Goal: Task Accomplishment & Management: Manage account settings

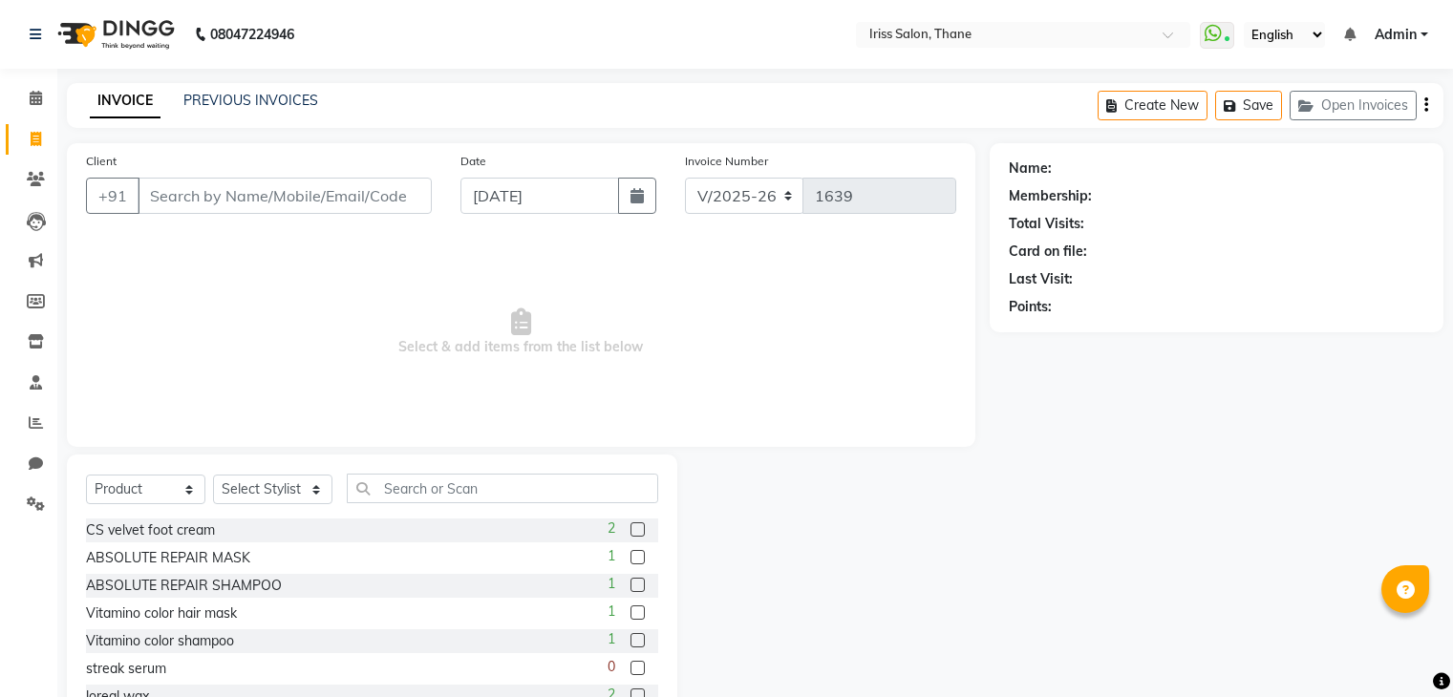
select select "7676"
select select "product"
click at [143, 191] on input "Client" at bounding box center [285, 196] width 294 height 36
click at [31, 499] on icon at bounding box center [36, 504] width 18 height 14
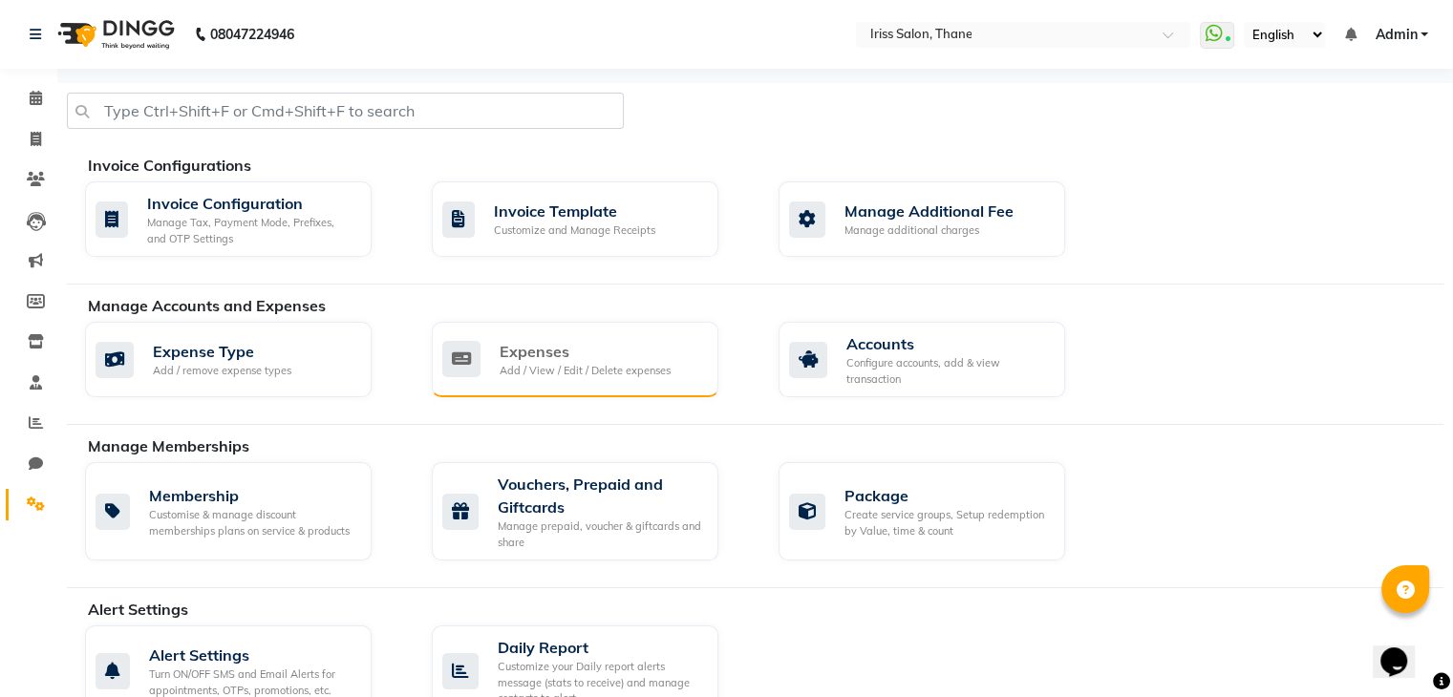
click at [480, 351] on div "Expenses Add / View / Edit / Delete expenses" at bounding box center [572, 359] width 261 height 39
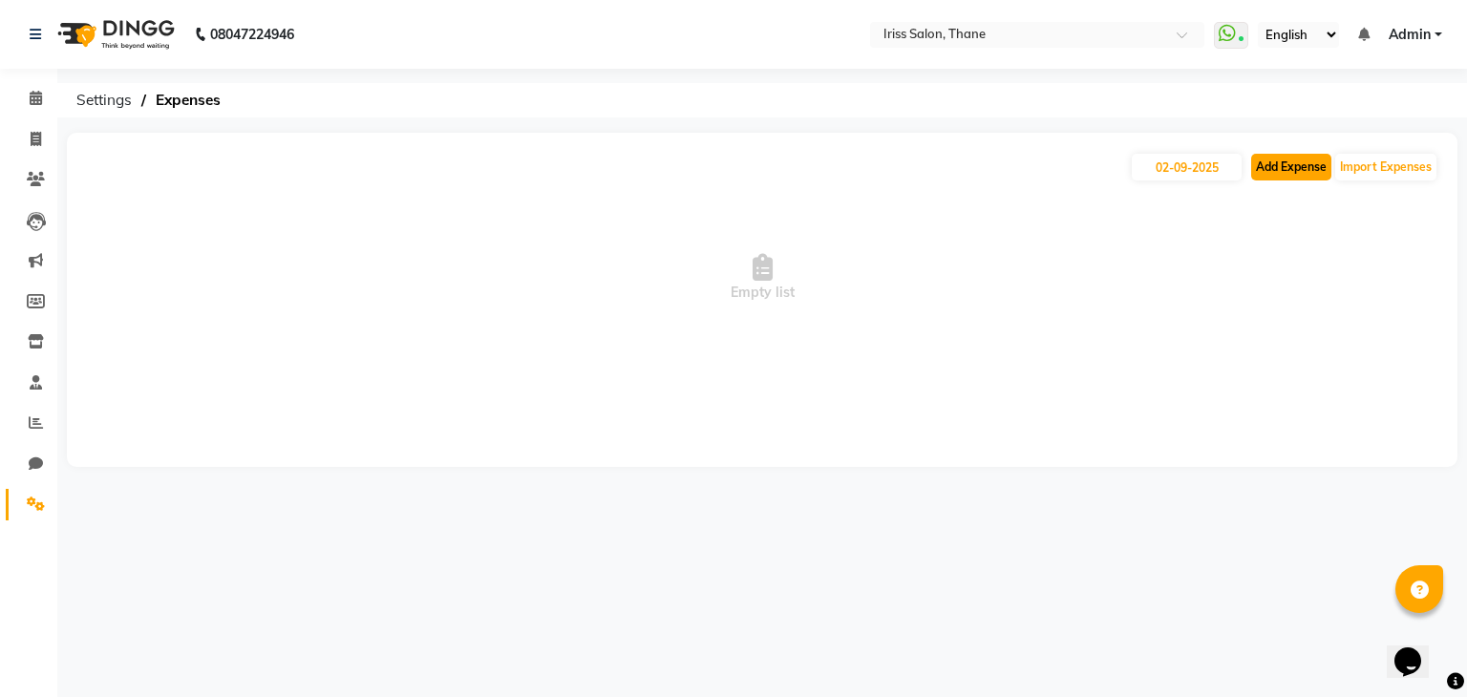
click at [1297, 162] on button "Add Expense" at bounding box center [1291, 167] width 80 height 27
select select "1"
select select "6810"
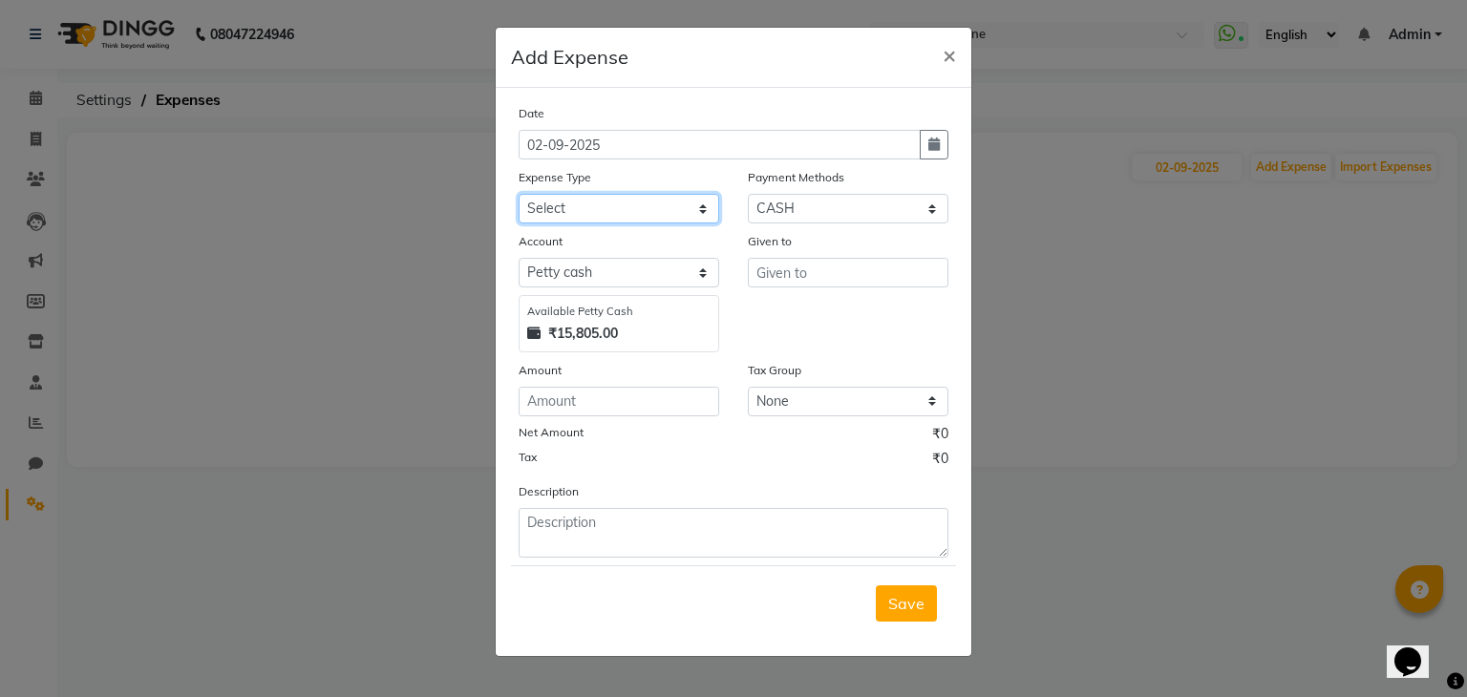
click at [705, 211] on select "Select Advance Salary Bank charges Car maintenance Cash transfer to bank Cash t…" at bounding box center [619, 209] width 201 height 30
select select "21132"
click at [519, 196] on select "Select Advance Salary Bank charges Car maintenance Cash transfer to bank Cash t…" at bounding box center [619, 209] width 201 height 30
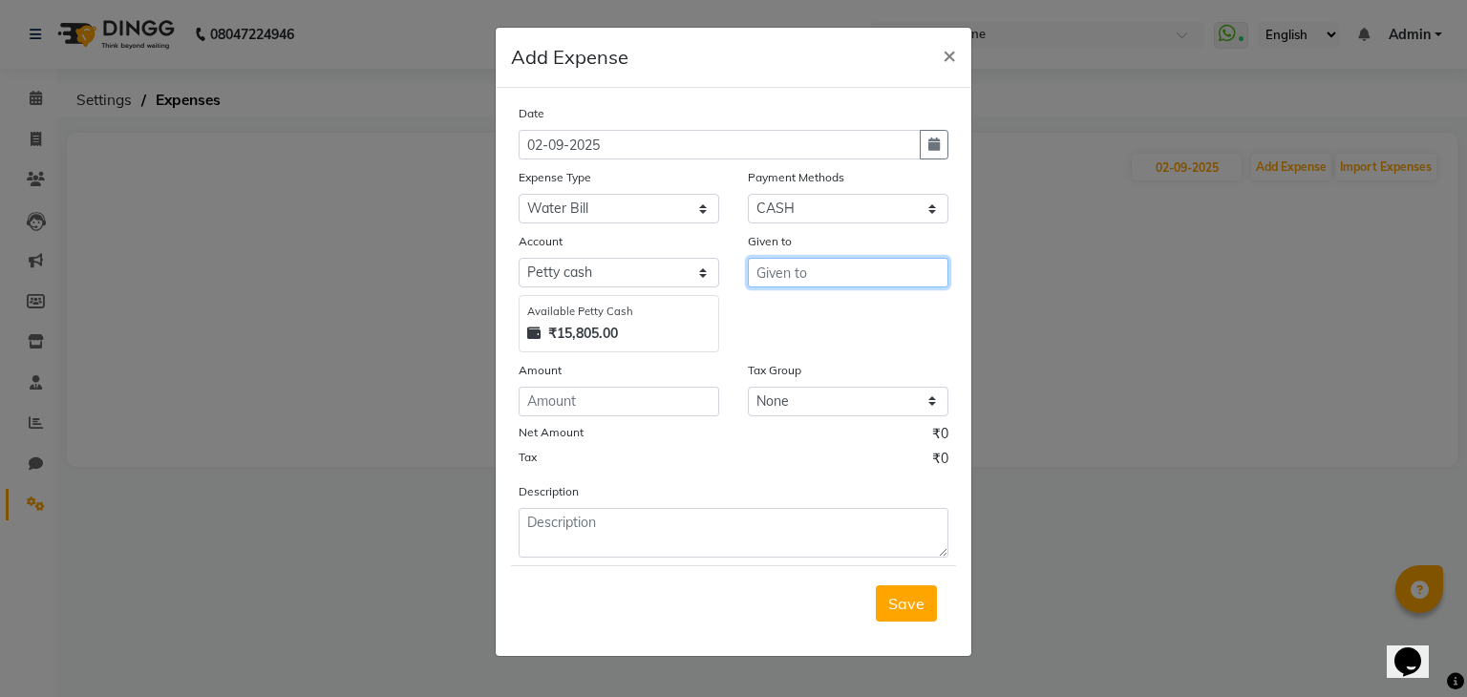
click at [755, 275] on input "text" at bounding box center [848, 273] width 201 height 30
type input "[PERSON_NAME] interprises"
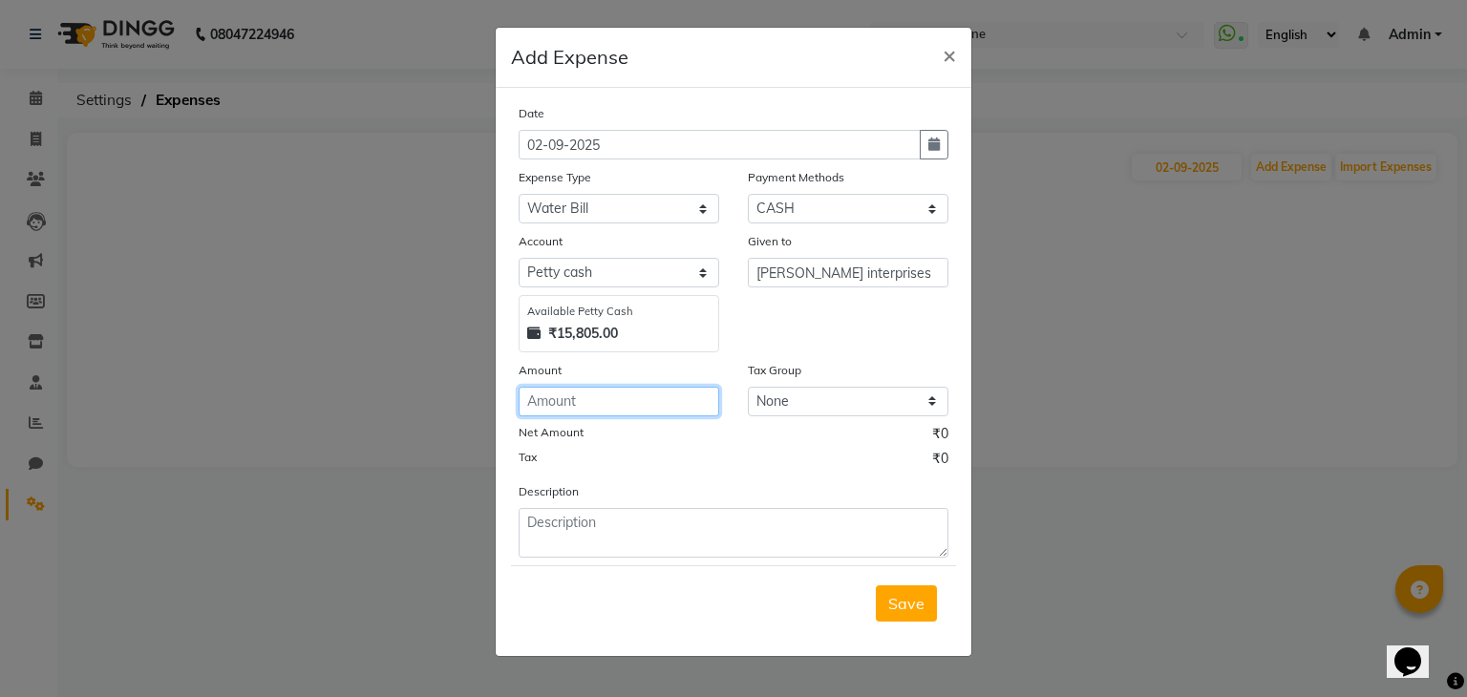
click at [564, 401] on input "number" at bounding box center [619, 402] width 201 height 30
type input "650"
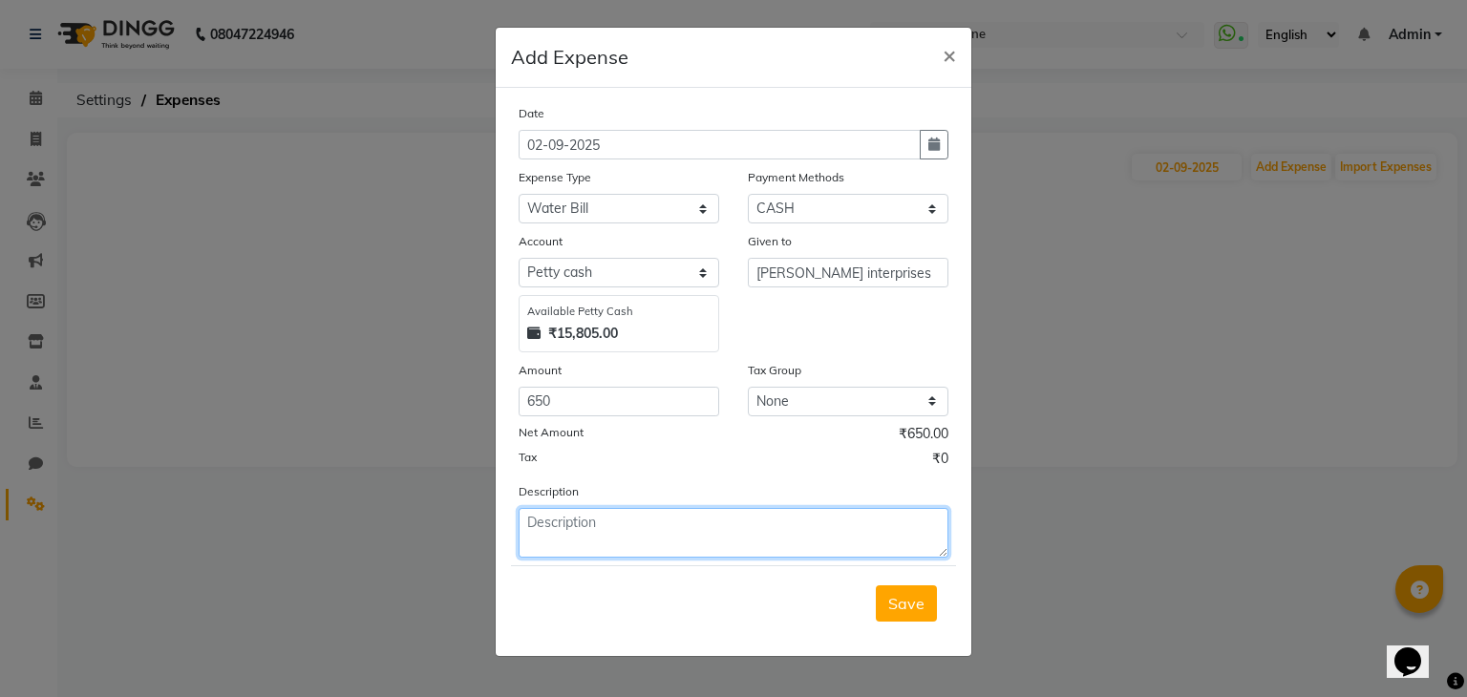
click at [533, 529] on textarea at bounding box center [734, 533] width 430 height 50
type textarea "water bill"
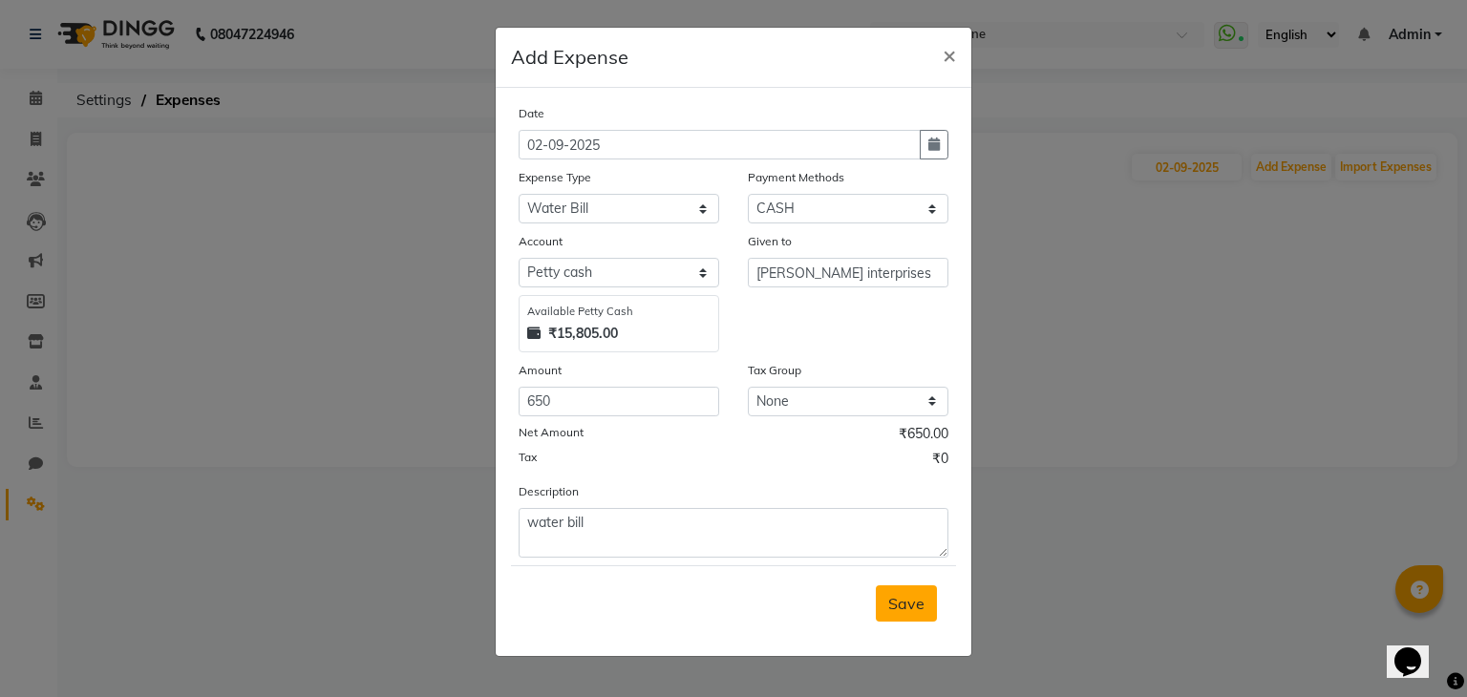
click at [916, 618] on button "Save" at bounding box center [906, 603] width 61 height 36
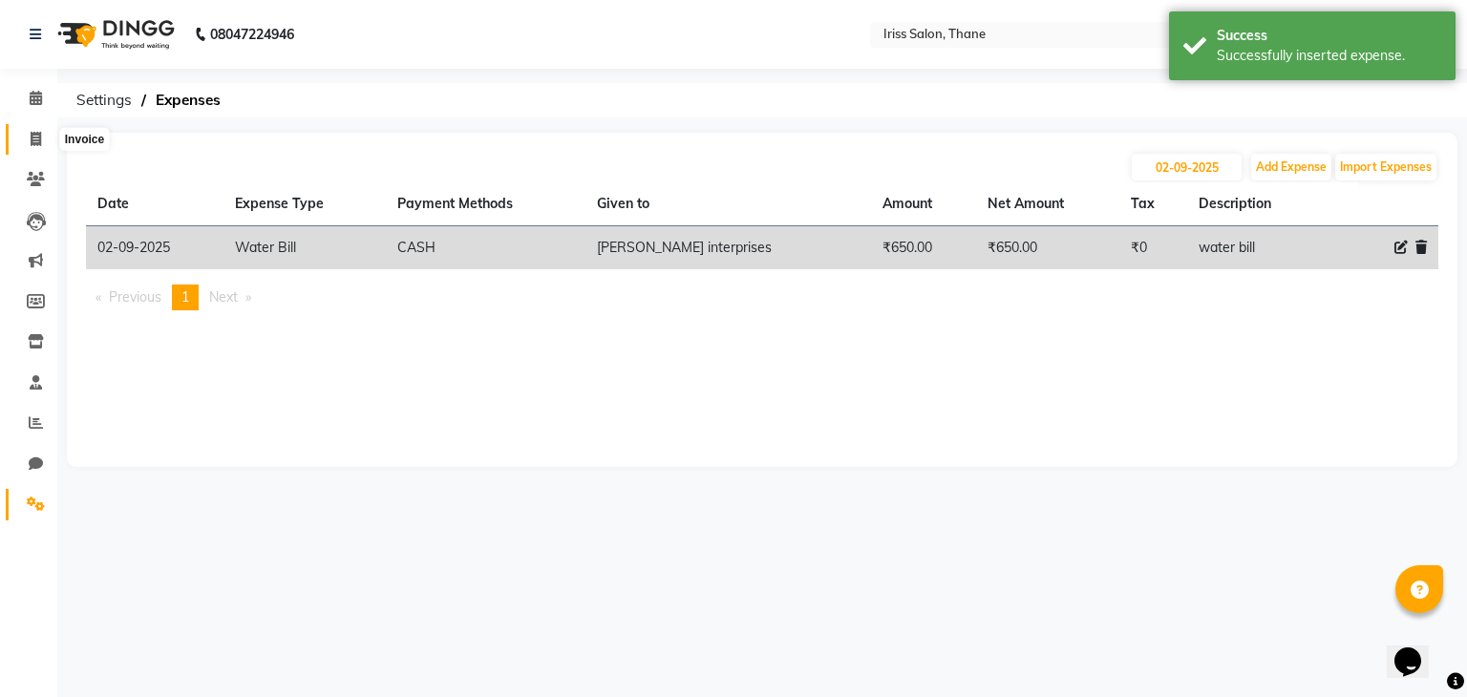
click at [32, 136] on icon at bounding box center [36, 139] width 11 height 14
select select "service"
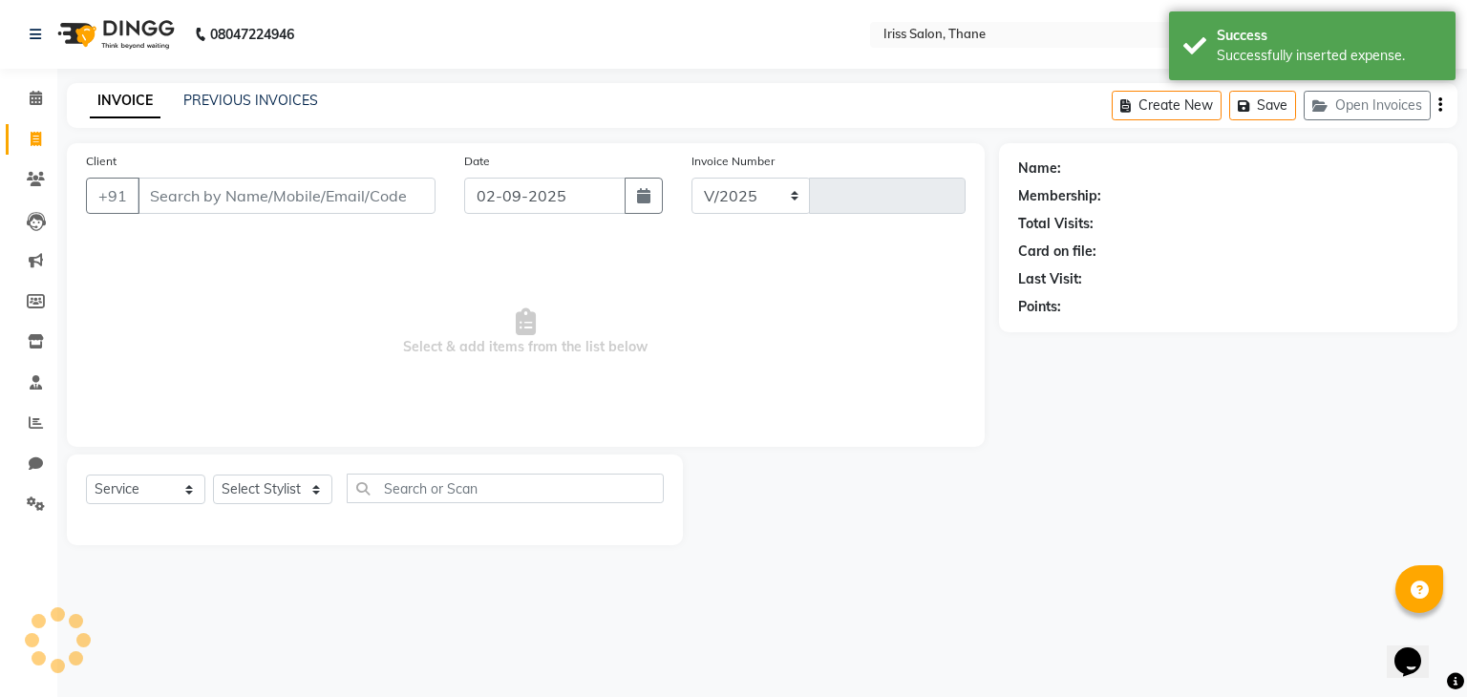
select select "7676"
type input "1639"
select select "product"
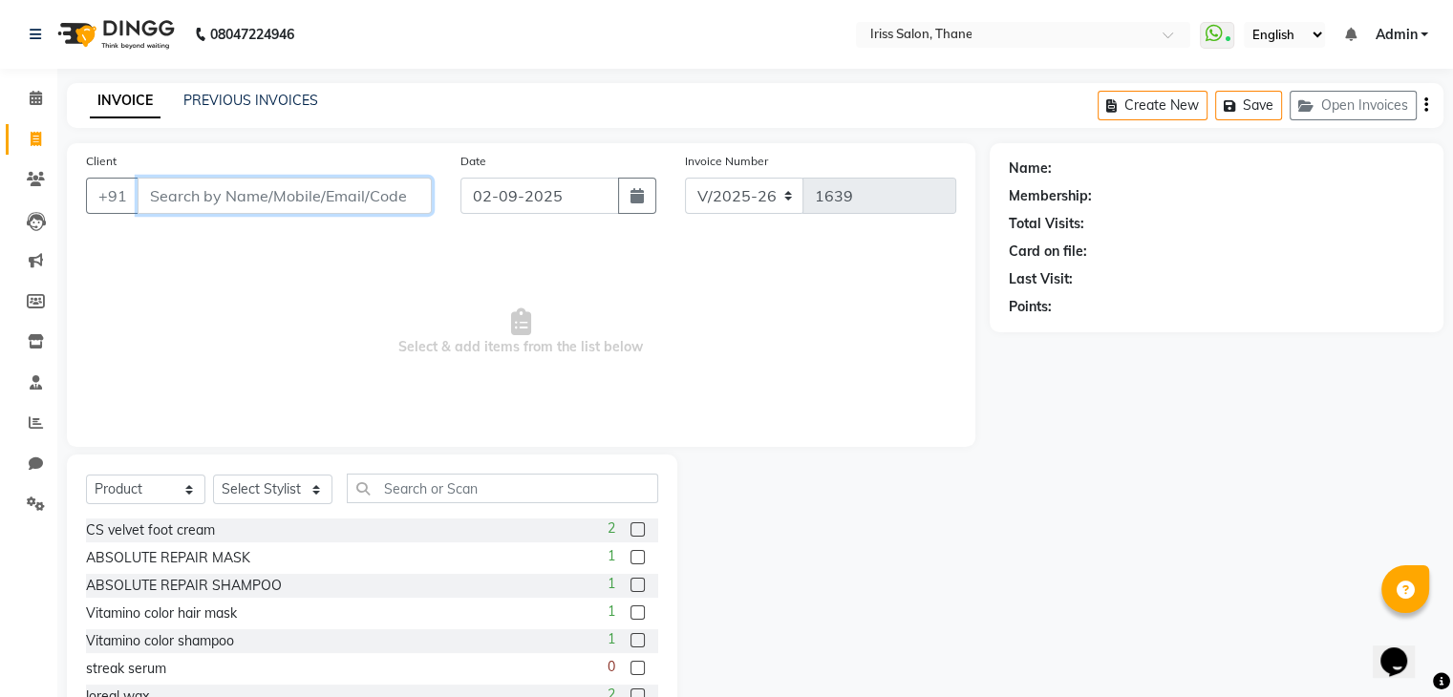
click at [150, 195] on input "Client" at bounding box center [285, 196] width 294 height 36
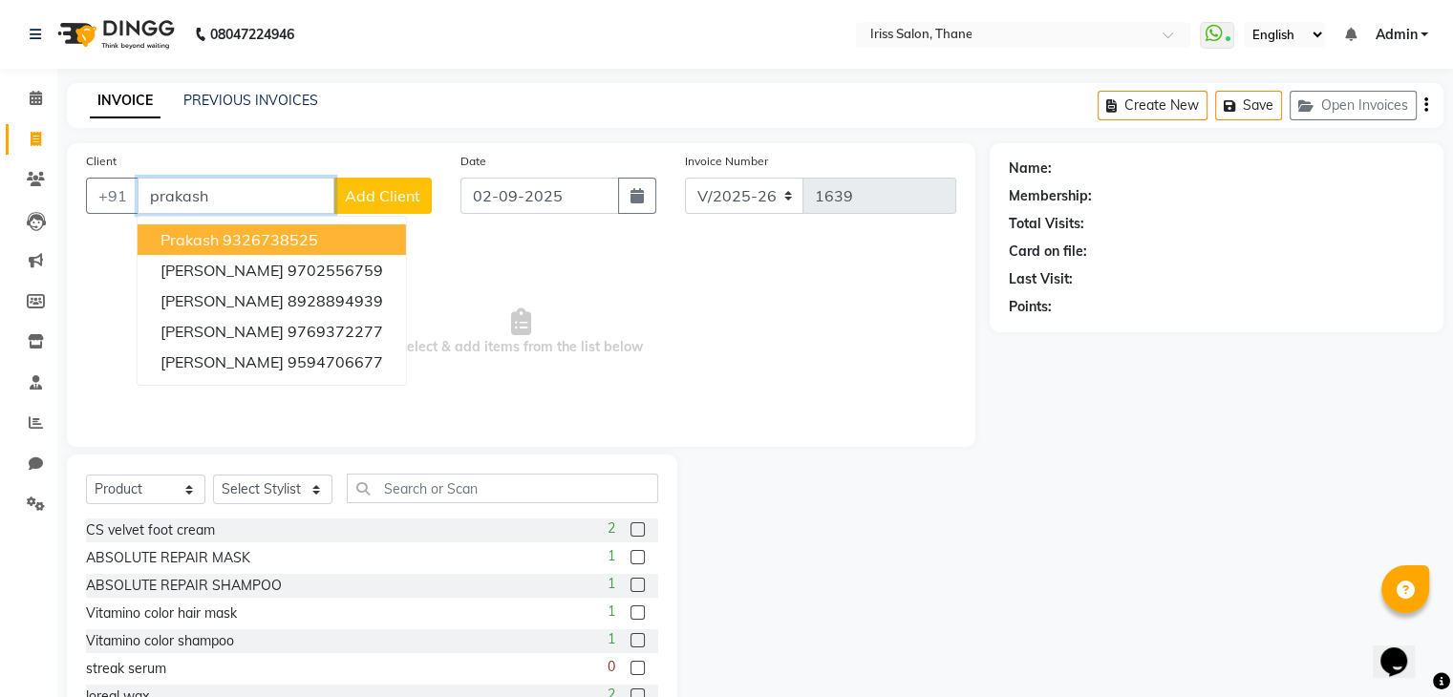
click at [237, 232] on ngb-highlight "9326738525" at bounding box center [271, 239] width 96 height 19
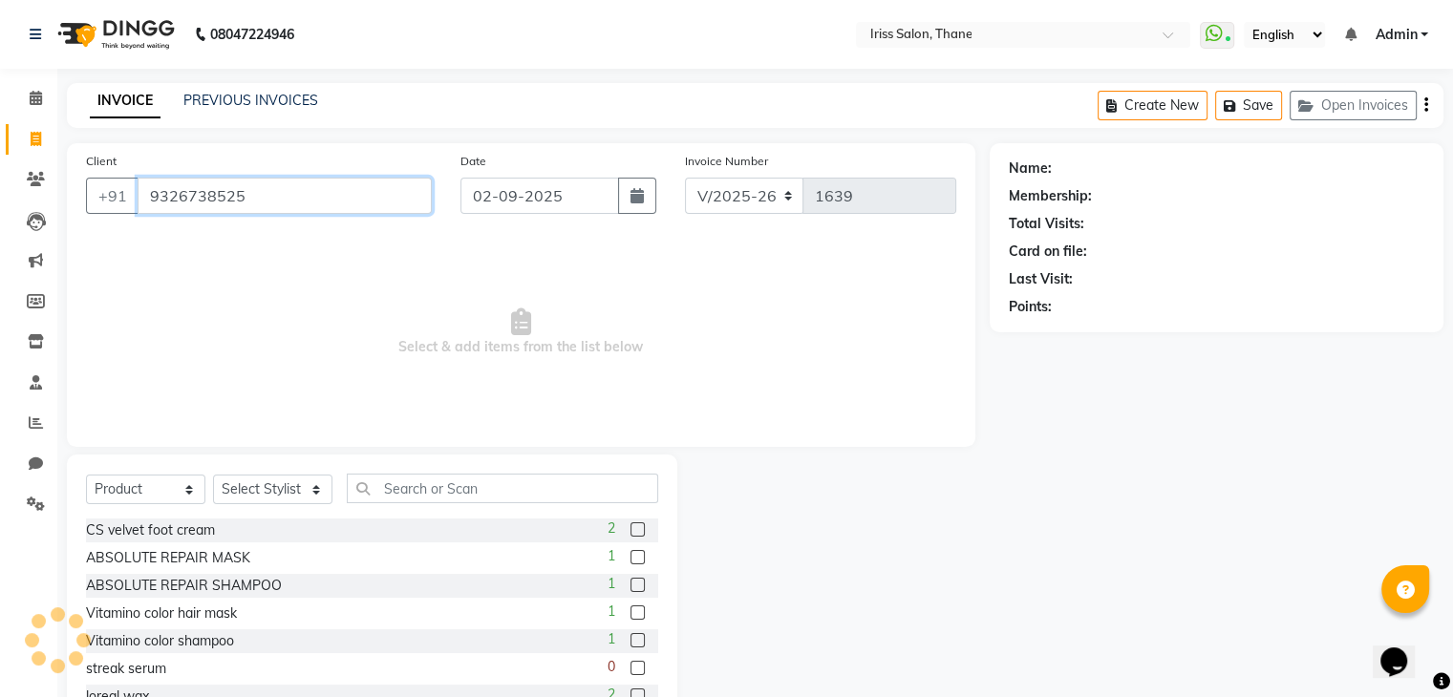
type input "9326738525"
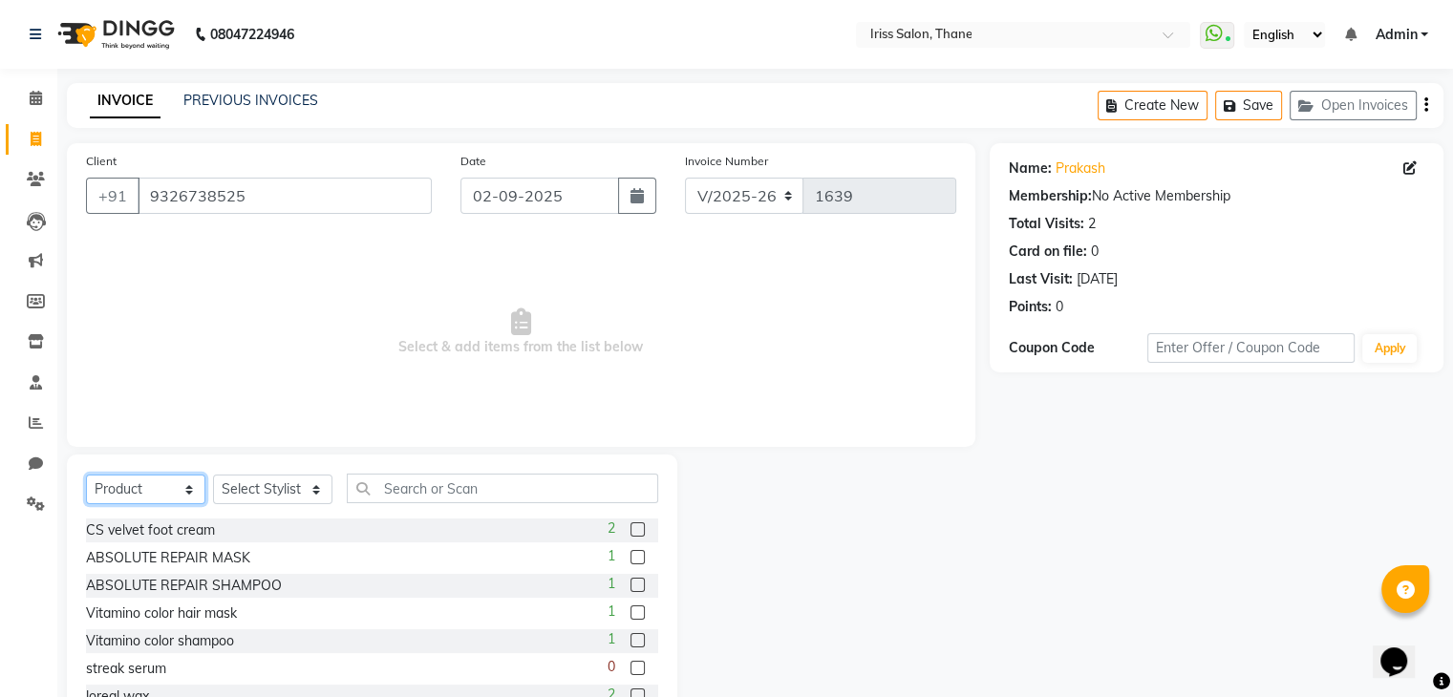
click at [187, 494] on select "Select Service Product Membership Package Voucher Prepaid Gift Card" at bounding box center [145, 490] width 119 height 30
select select "service"
click at [86, 476] on select "Select Service Product Membership Package Voucher Prepaid Gift Card" at bounding box center [145, 490] width 119 height 30
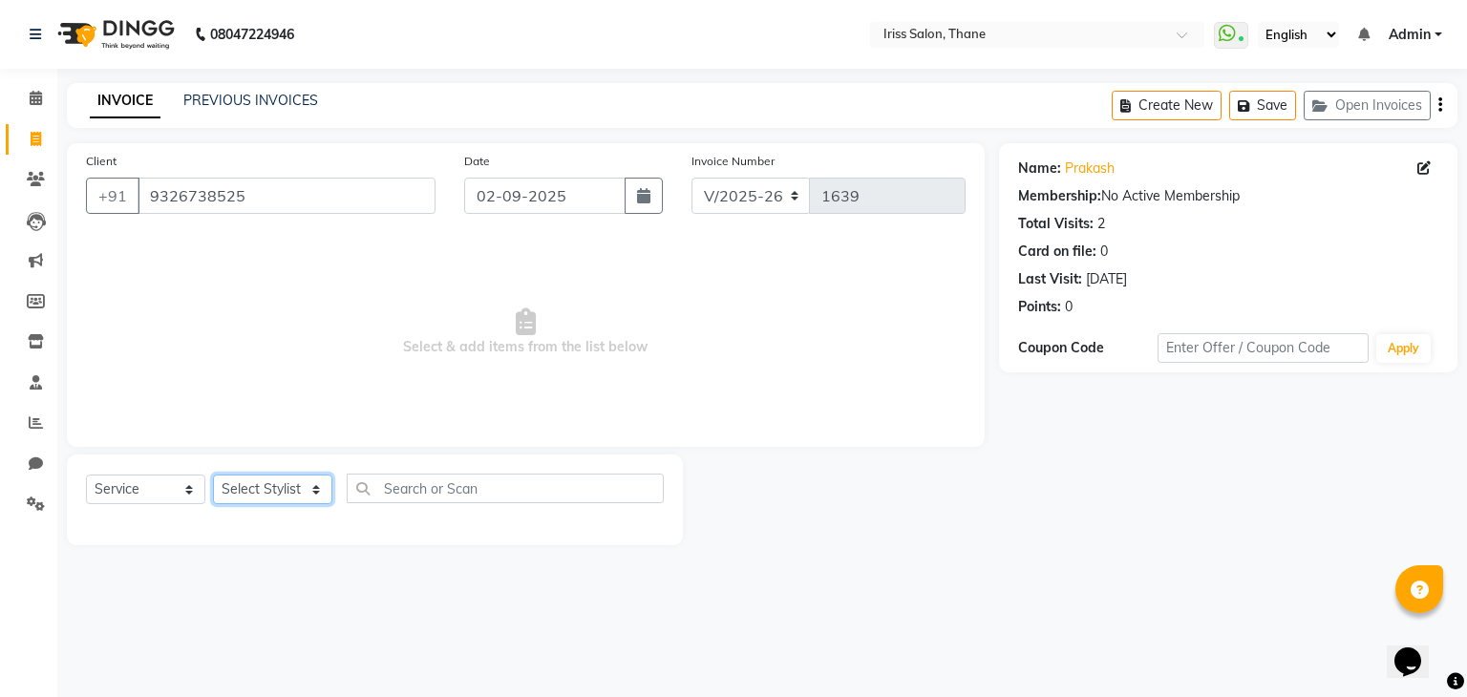
click at [313, 494] on select "Select Stylist Alzeem [PERSON_NAME] [PERSON_NAME] [PERSON_NAME] [PERSON_NAME] […" at bounding box center [272, 490] width 119 height 30
select select "87777"
click at [213, 476] on select "Select Stylist Alzeem [PERSON_NAME] [PERSON_NAME] [PERSON_NAME] [PERSON_NAME] […" at bounding box center [272, 490] width 119 height 30
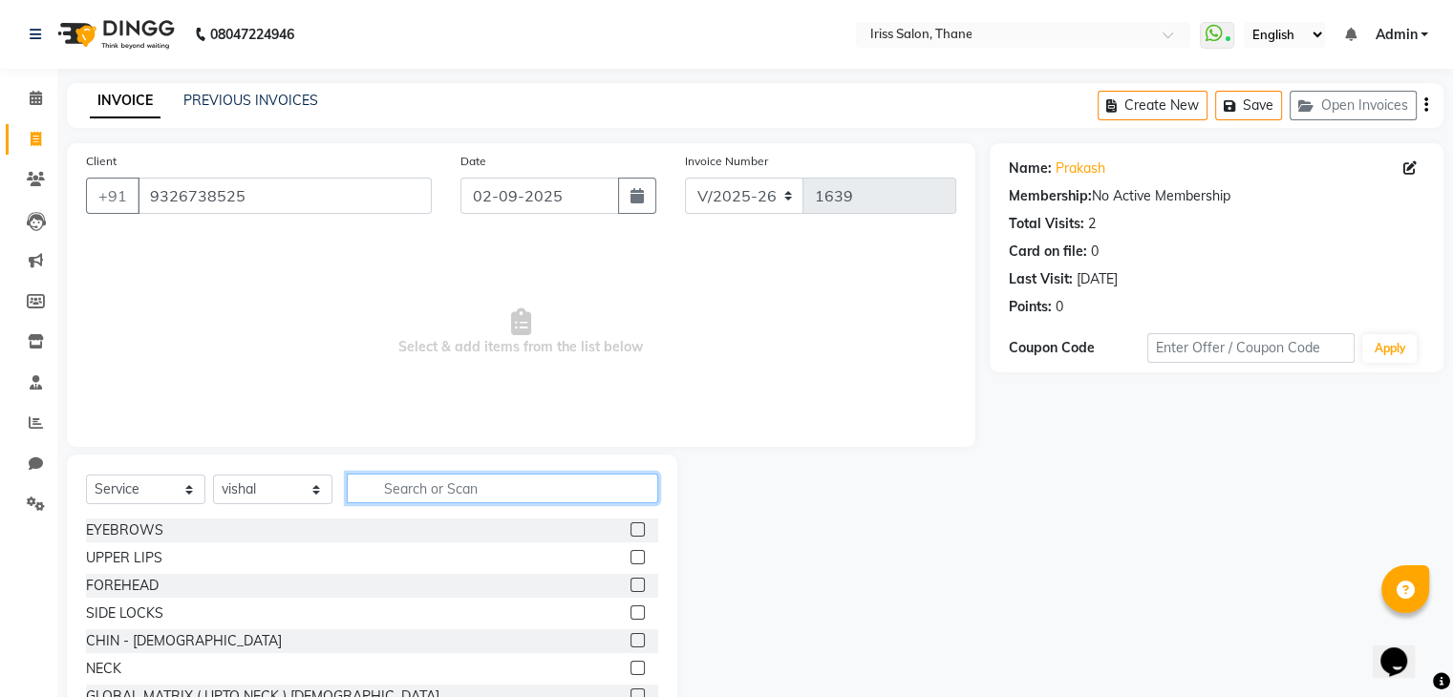
click at [374, 494] on input "text" at bounding box center [502, 489] width 311 height 30
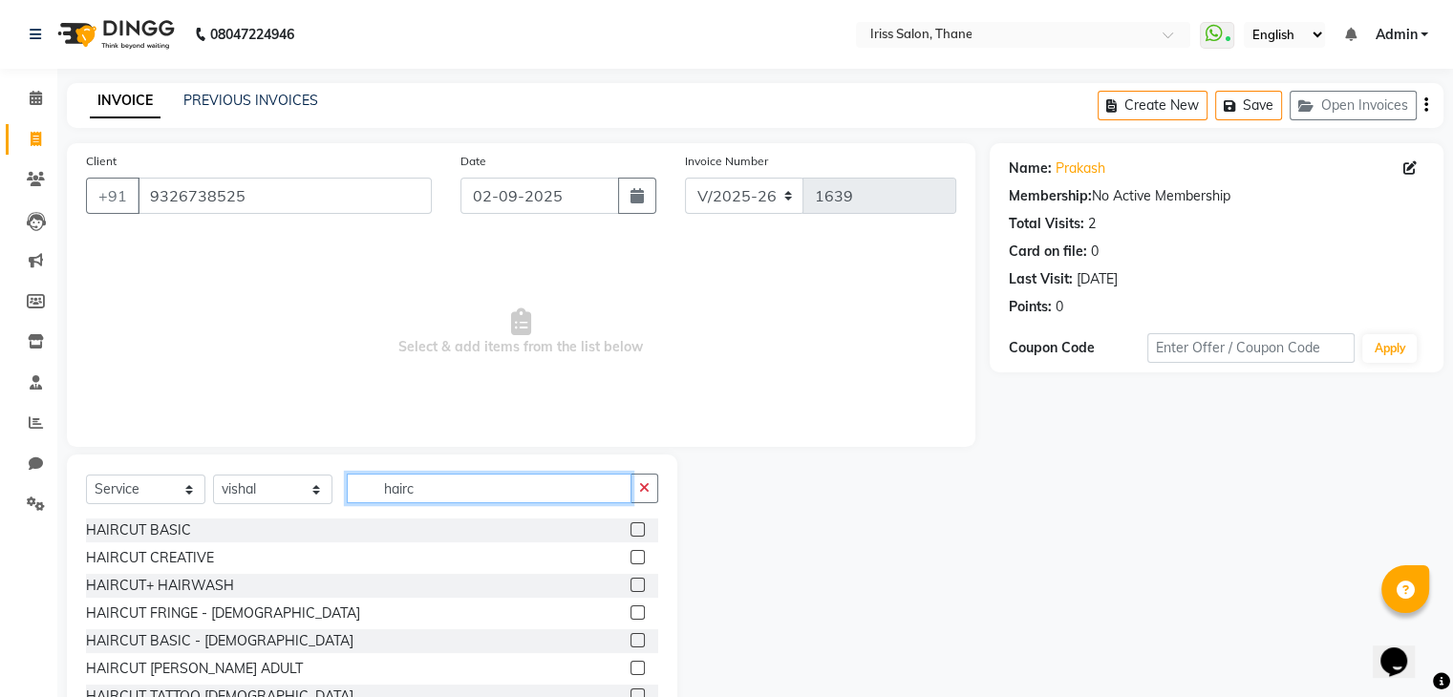
type input "hairc"
click at [630, 529] on label at bounding box center [637, 529] width 14 height 14
click at [630, 529] on input "checkbox" at bounding box center [636, 530] width 12 height 12
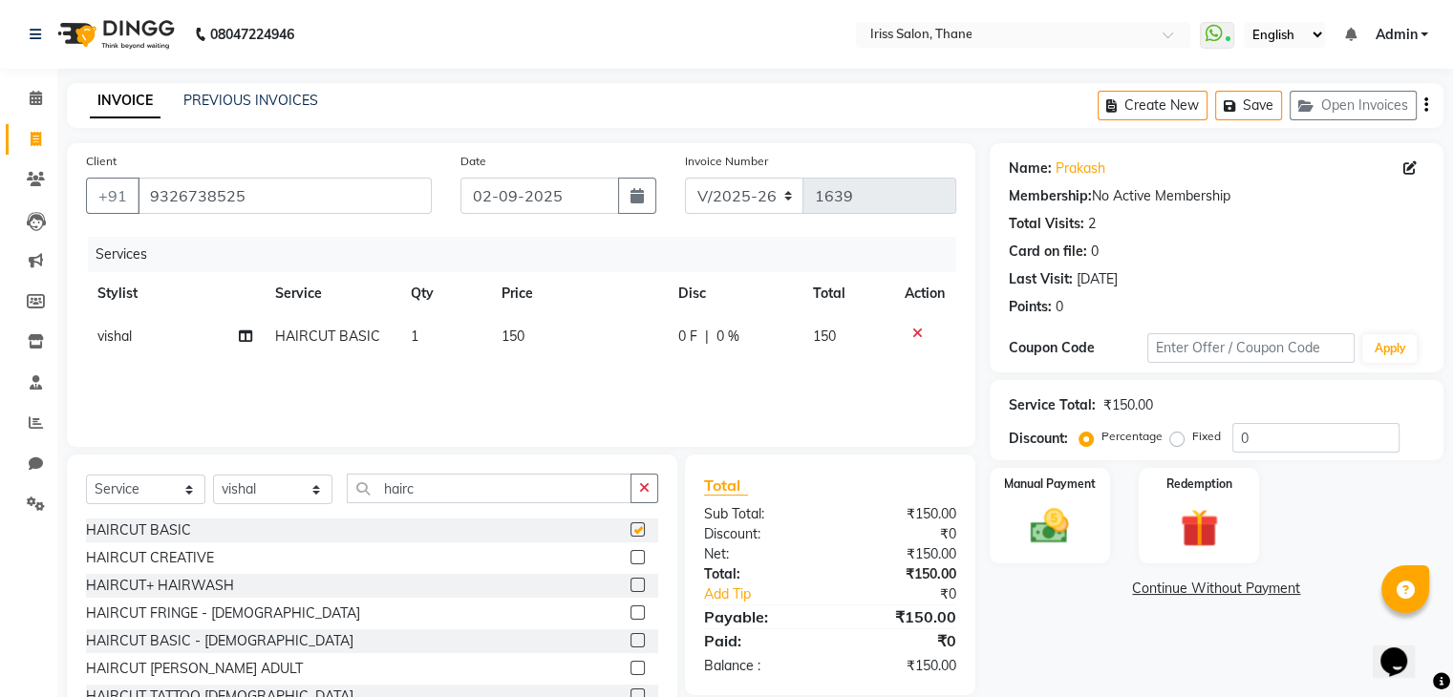
checkbox input "false"
click at [429, 334] on td "1" at bounding box center [444, 336] width 91 height 43
select select "87777"
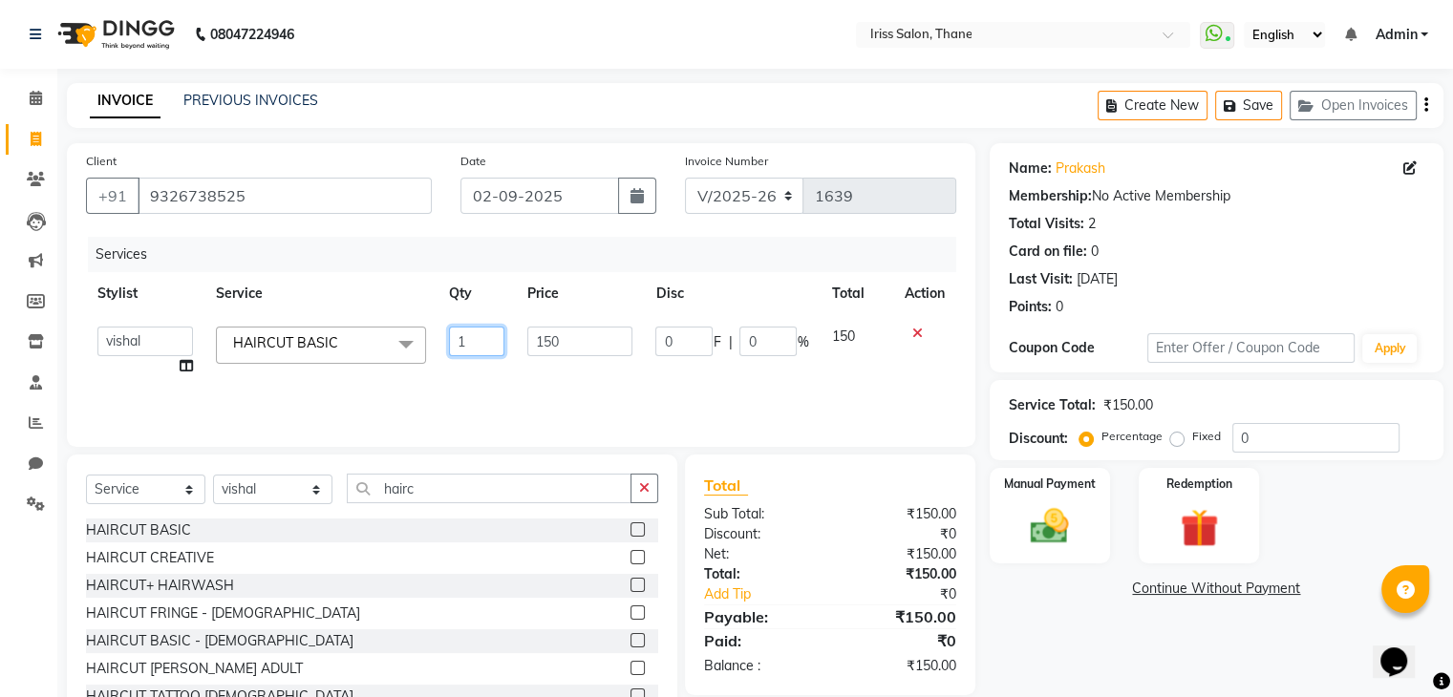
click at [469, 342] on input "1" at bounding box center [476, 342] width 55 height 30
type input "2"
click at [979, 489] on div "Manual Payment Redemption" at bounding box center [1216, 516] width 482 height 96
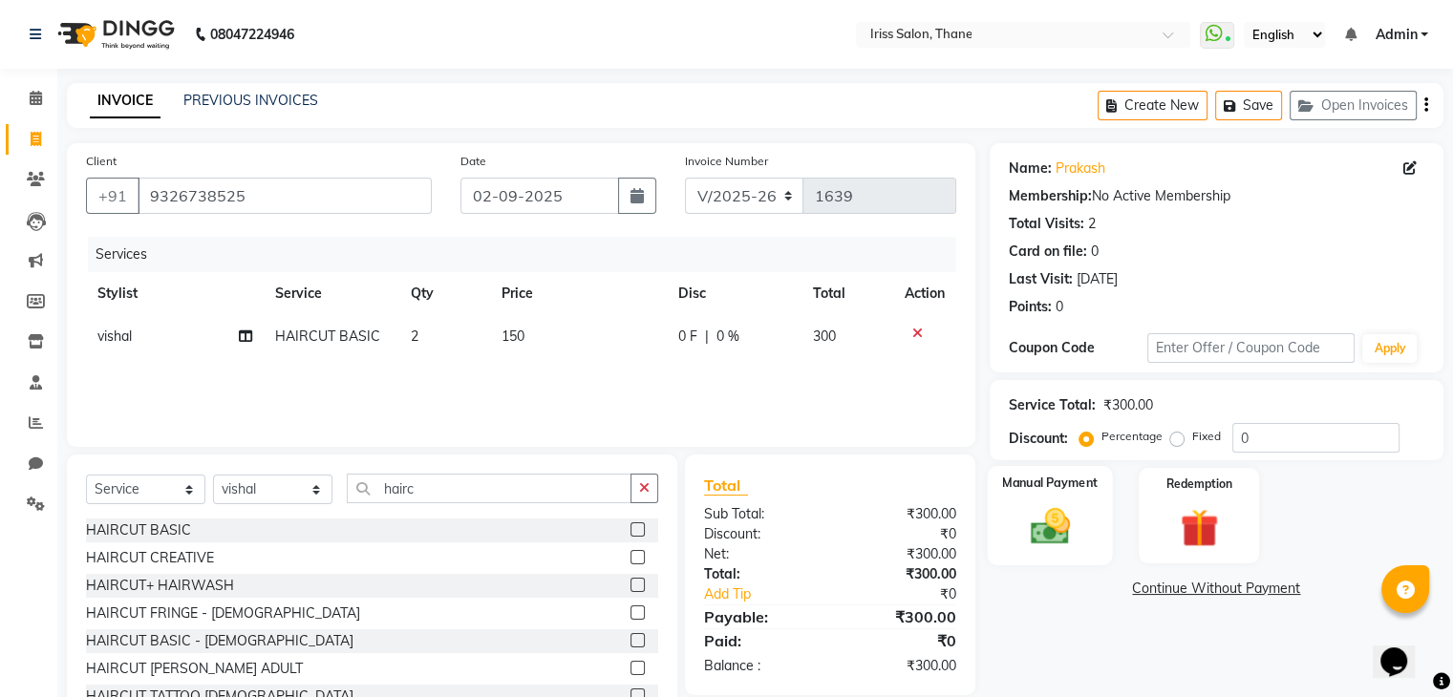
click at [1054, 524] on img at bounding box center [1049, 527] width 64 height 46
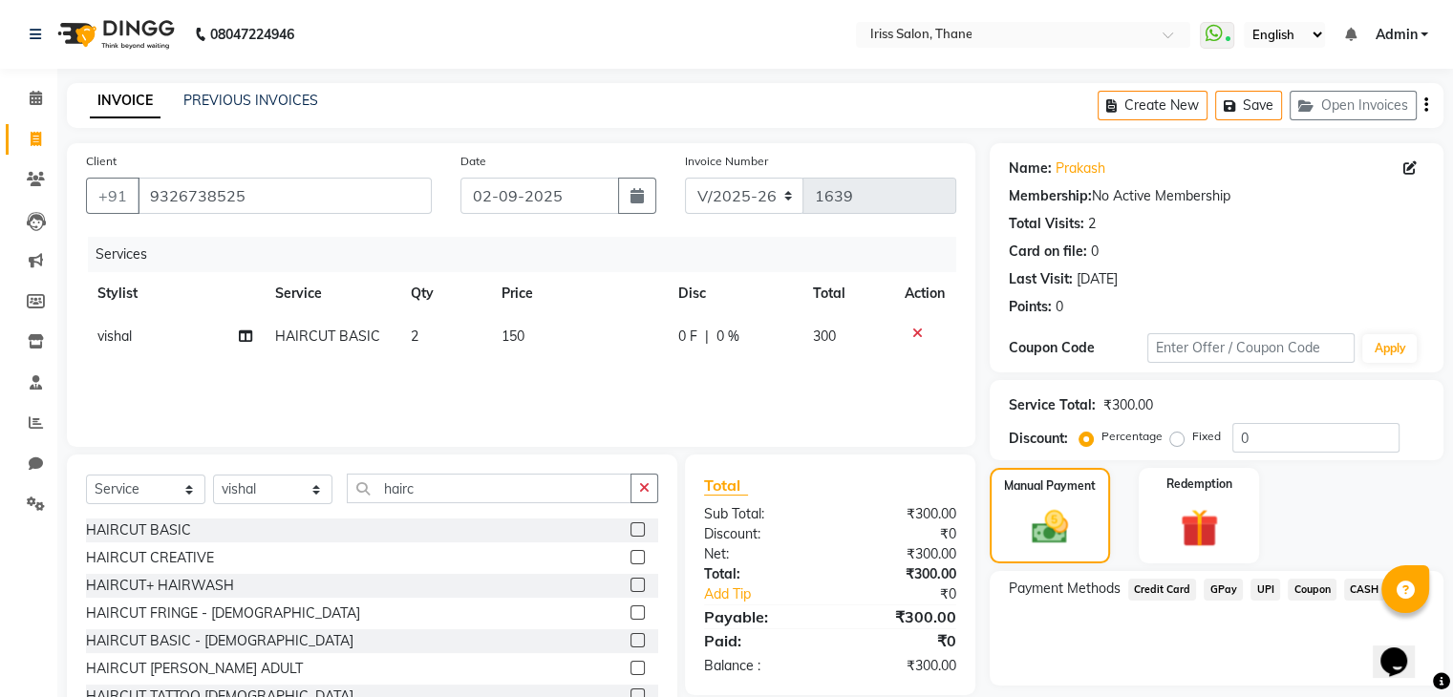
click at [1360, 588] on span "CASH" at bounding box center [1364, 590] width 41 height 22
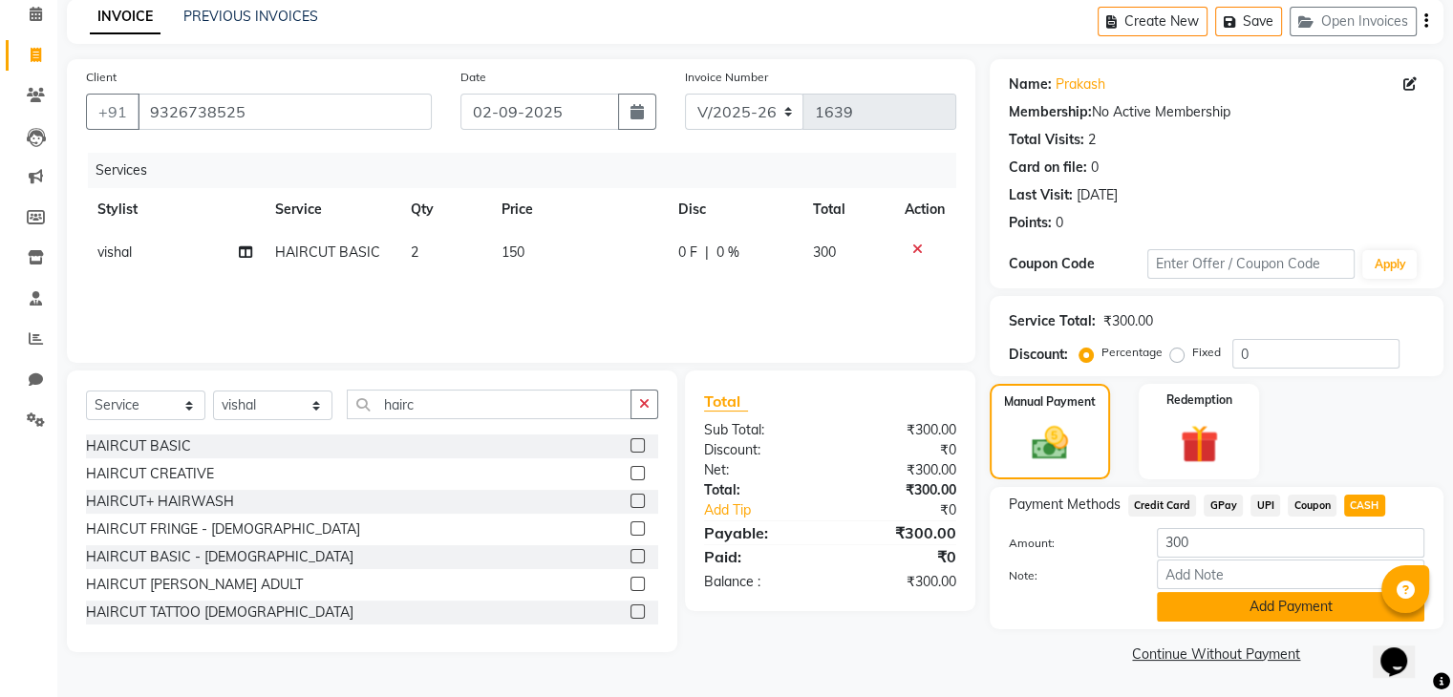
click at [1299, 606] on button "Add Payment" at bounding box center [1290, 607] width 267 height 30
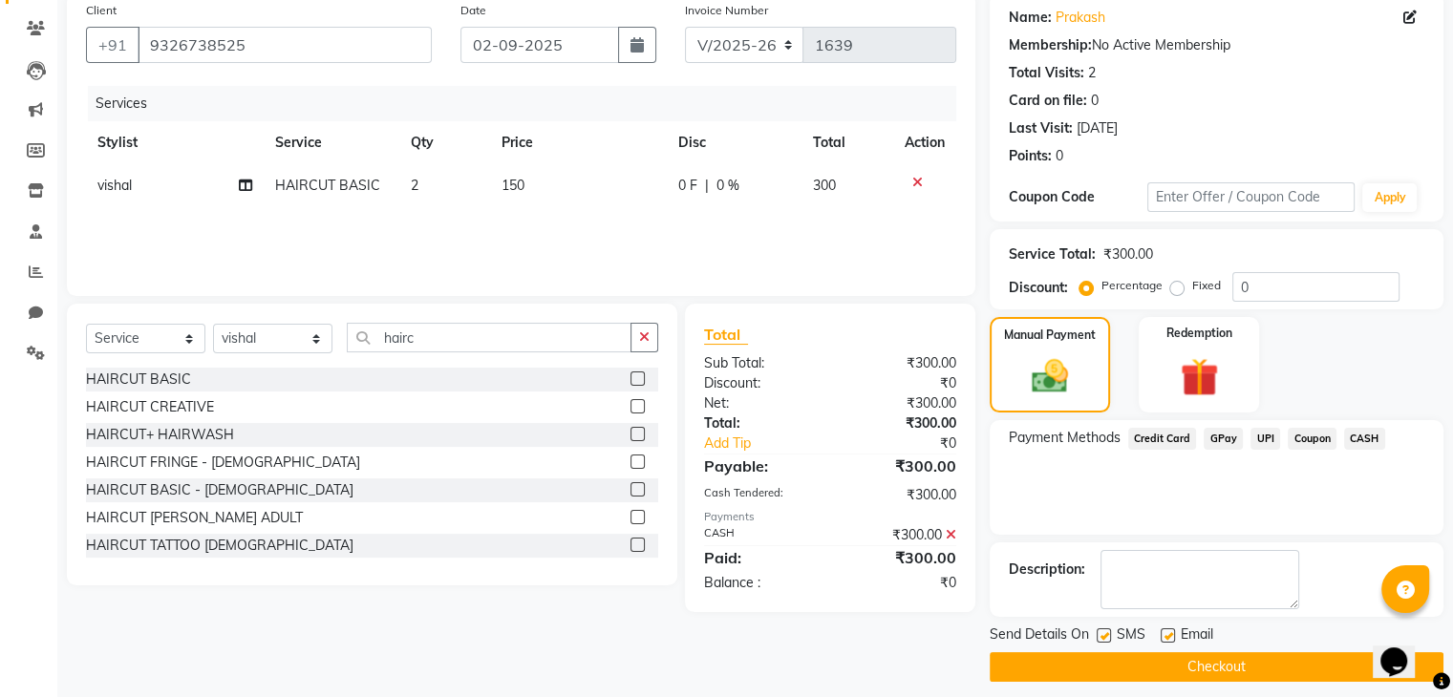
scroll to position [163, 0]
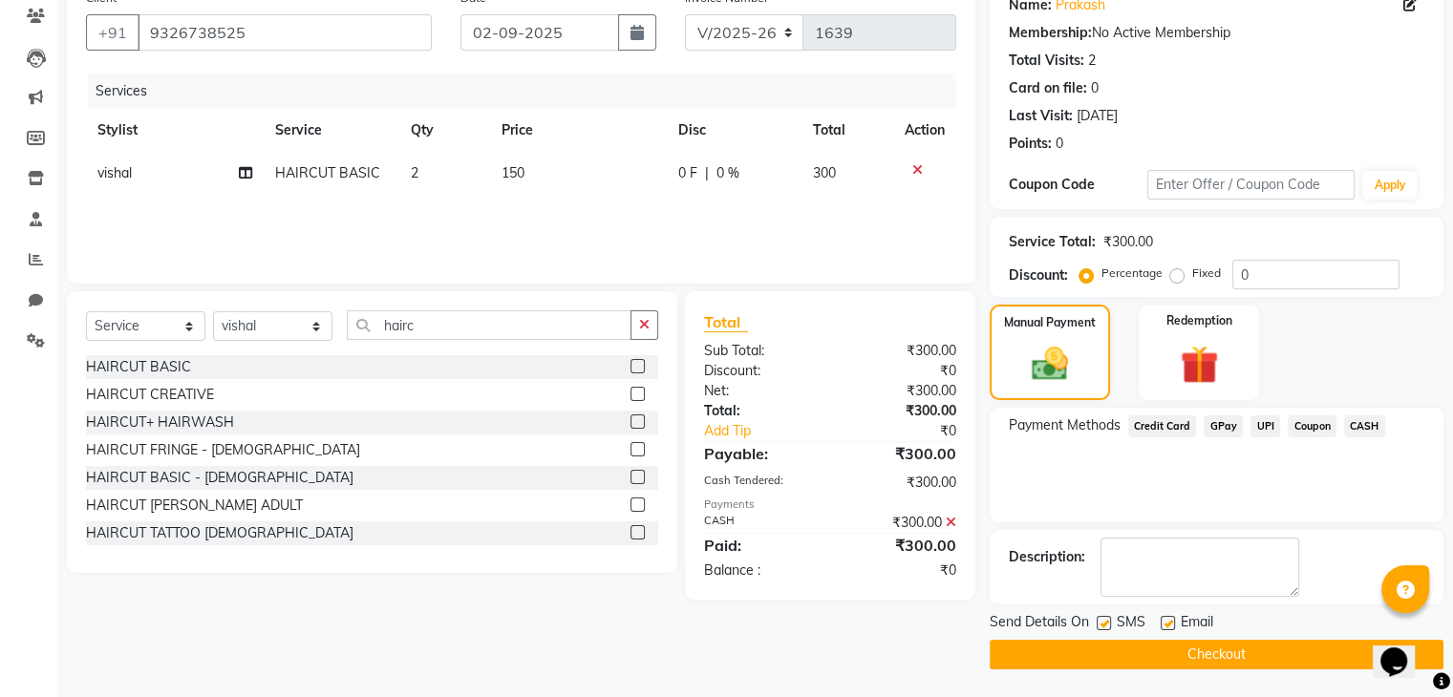
click at [1237, 650] on button "Checkout" at bounding box center [1216, 655] width 454 height 30
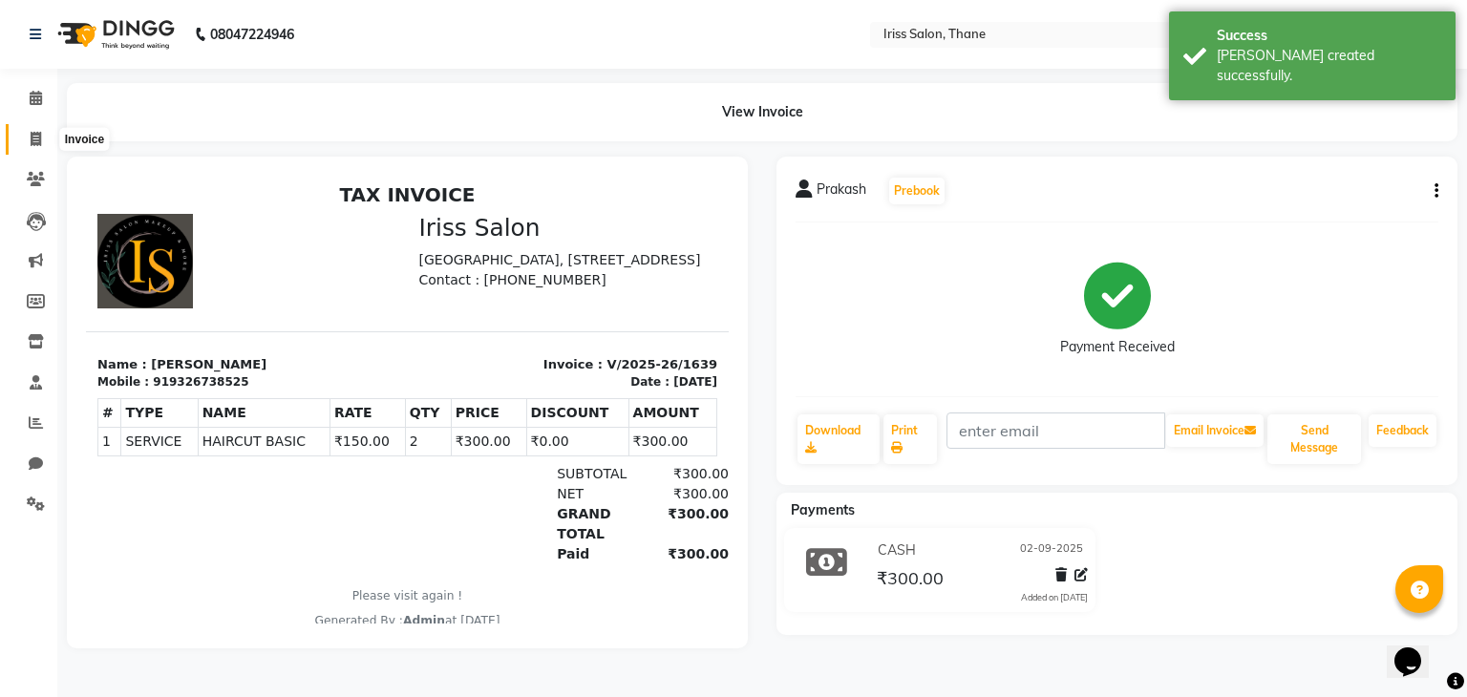
click at [32, 139] on icon at bounding box center [36, 139] width 11 height 14
select select "7676"
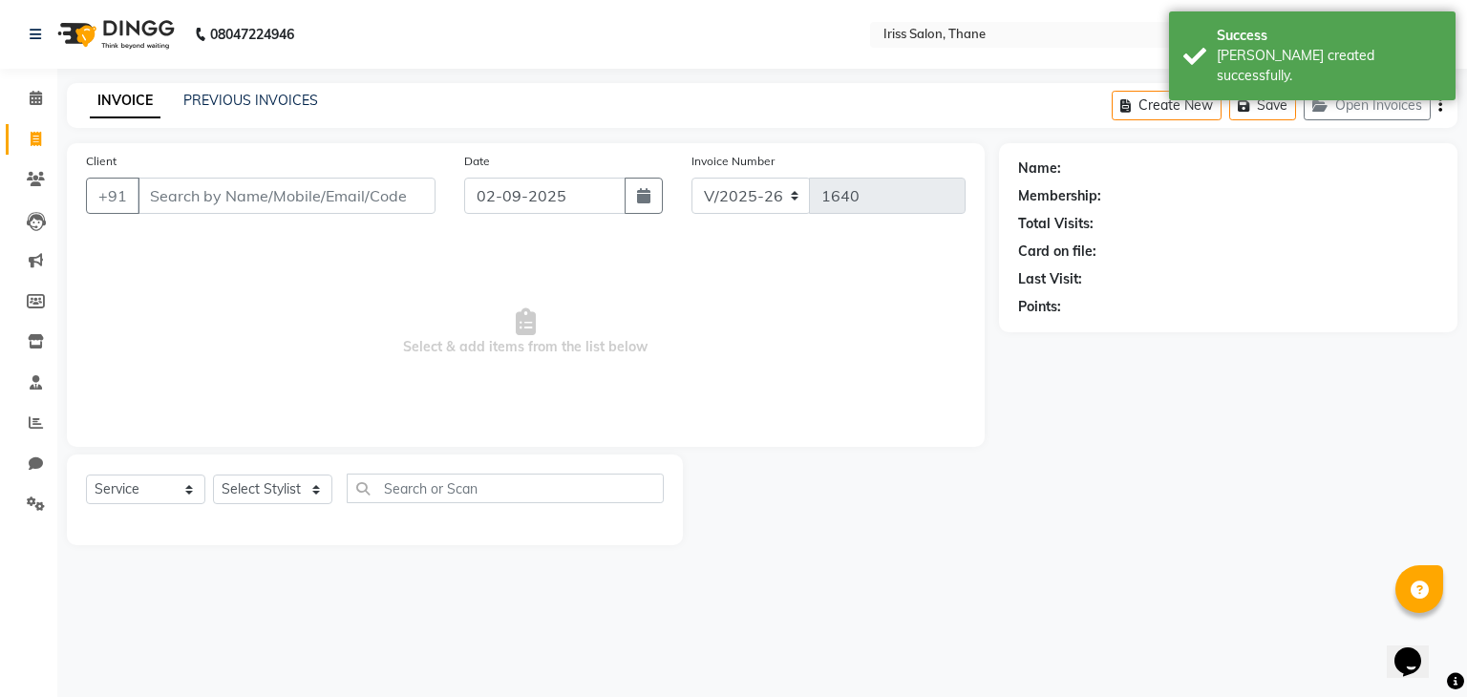
select select "product"
